Goal: Information Seeking & Learning: Learn about a topic

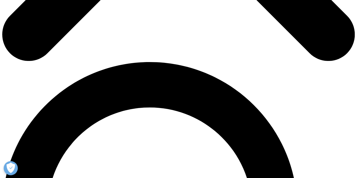
scroll to position [299, 0]
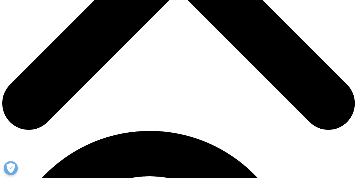
scroll to position [258, 0]
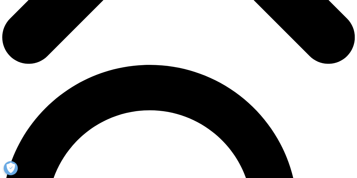
scroll to position [292, 0]
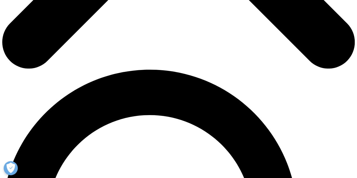
drag, startPoint x: 156, startPoint y: 51, endPoint x: 99, endPoint y: 61, distance: 57.2
copy span "esigned to provide a cohesive, personalized experience across all touchpoints"
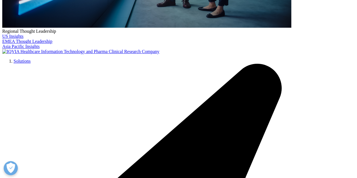
scroll to position [248, 0]
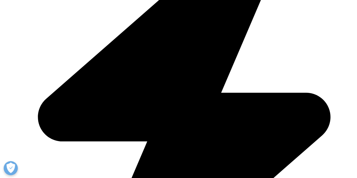
scroll to position [395, 0]
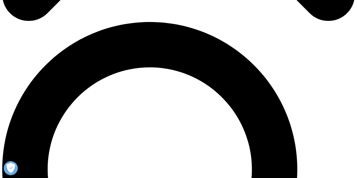
scroll to position [350, 0]
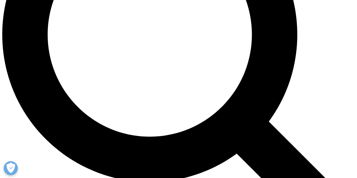
scroll to position [474, 0]
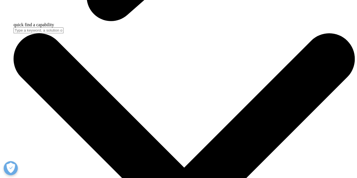
scroll to position [1603, 0]
